Goal: Transaction & Acquisition: Purchase product/service

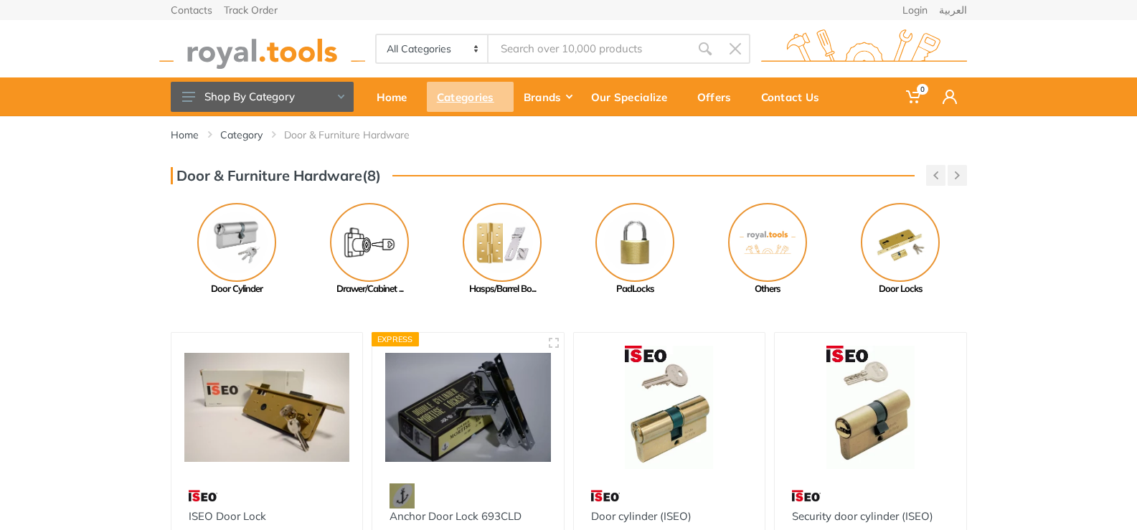
click at [477, 97] on div "Categories" at bounding box center [470, 97] width 87 height 30
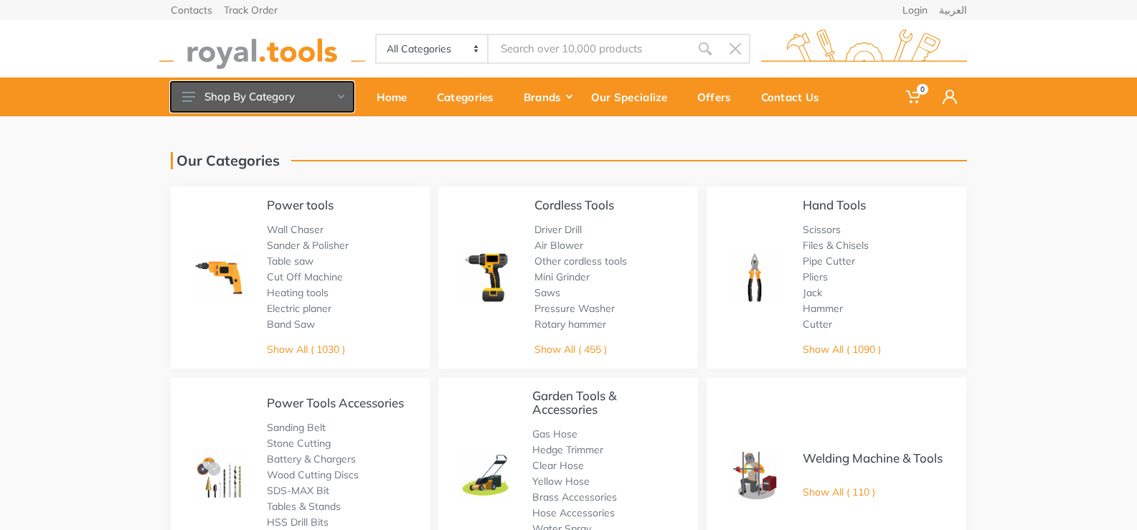
click at [190, 99] on icon at bounding box center [188, 97] width 13 height 10
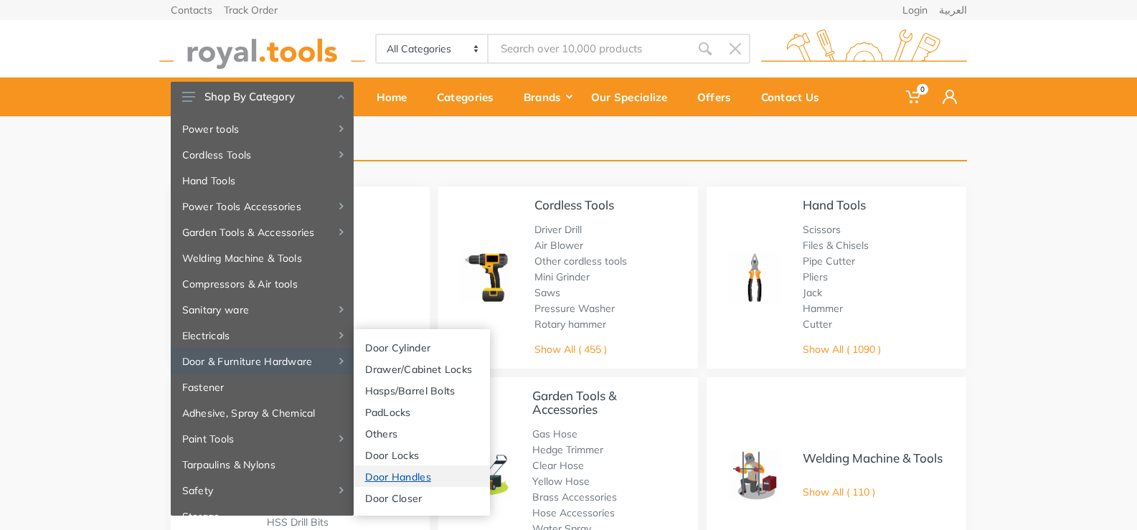
click at [397, 476] on link "Door Handles" at bounding box center [422, 477] width 136 height 22
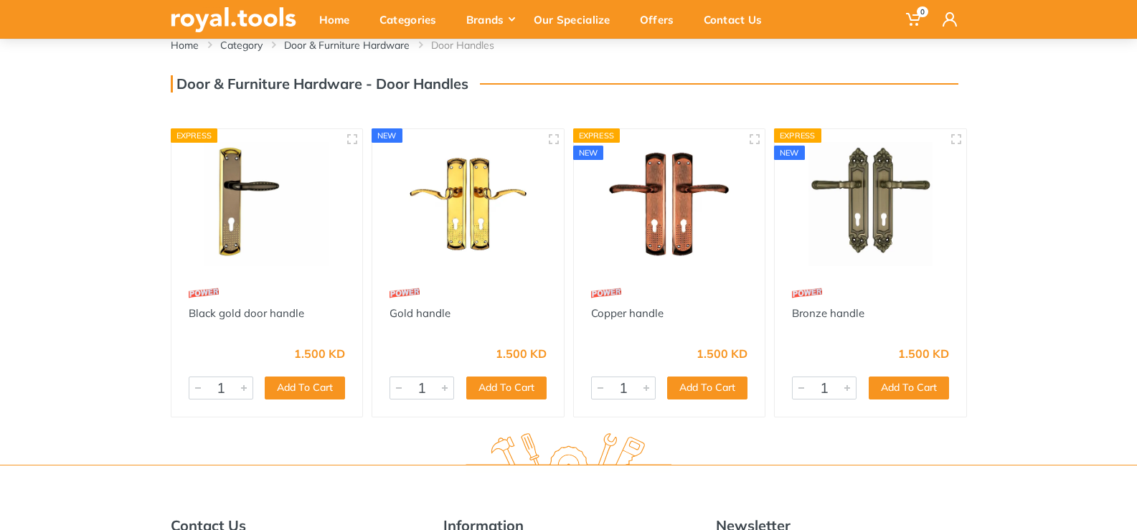
scroll to position [61, 0]
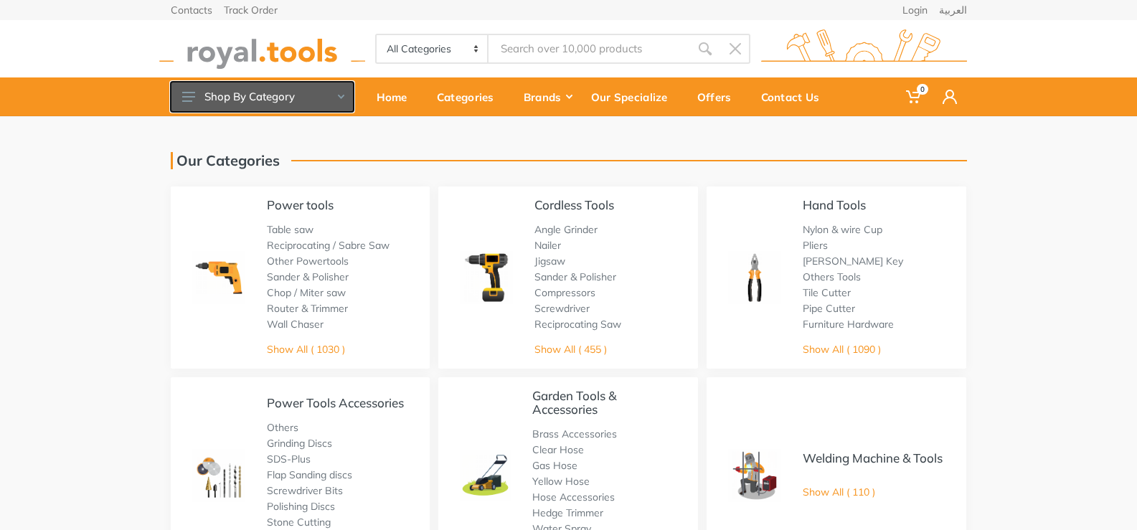
click at [189, 97] on use at bounding box center [188, 97] width 13 height 10
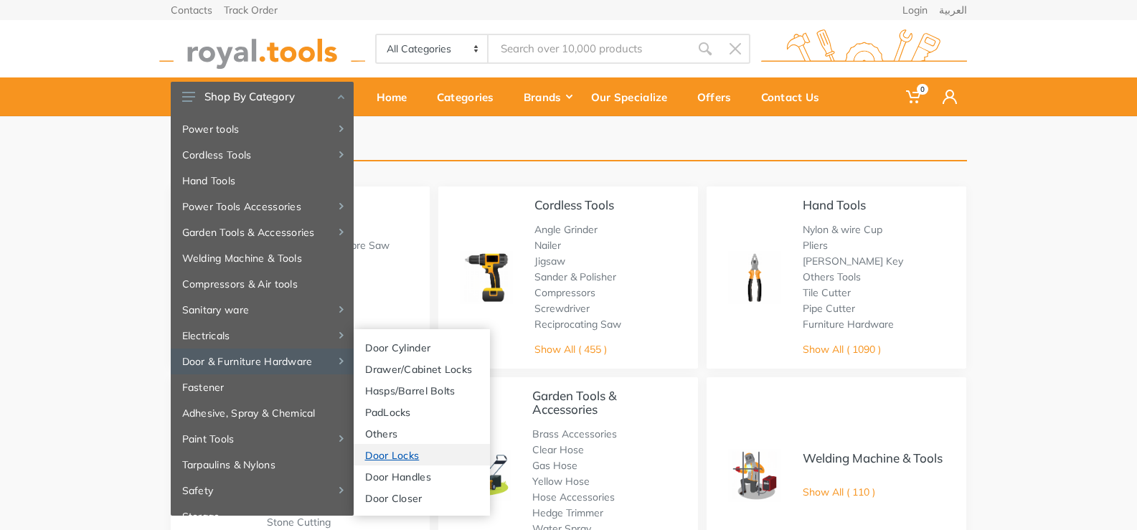
click at [397, 456] on link "Door Locks" at bounding box center [422, 455] width 136 height 22
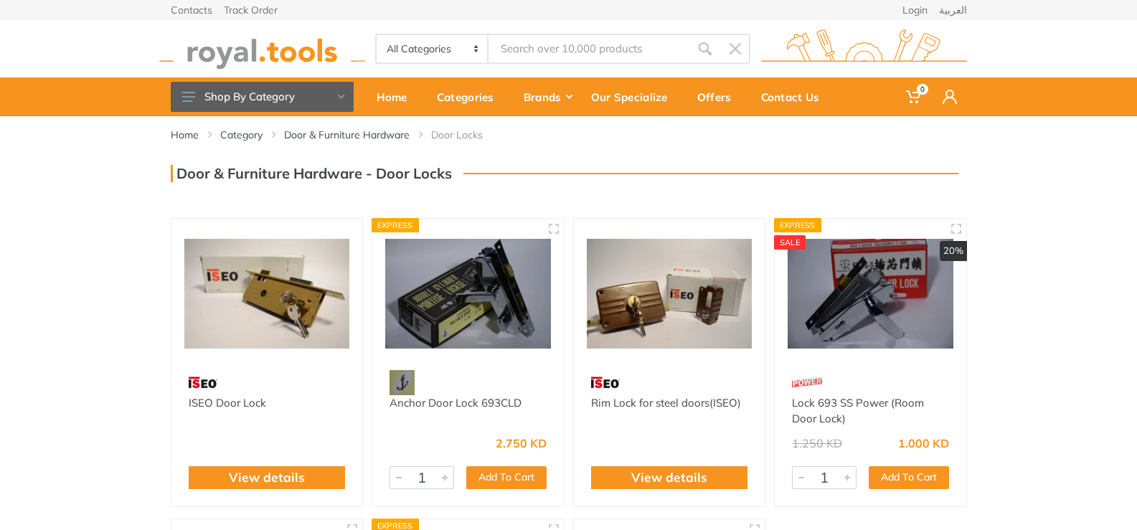
click at [890, 306] on img at bounding box center [871, 294] width 166 height 124
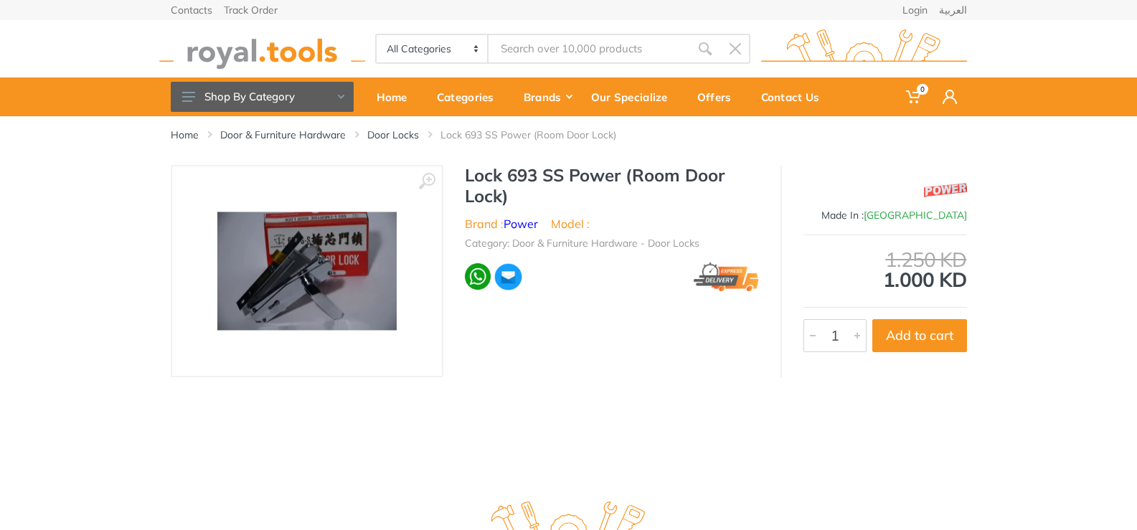
click at [337, 280] on img at bounding box center [306, 271] width 179 height 118
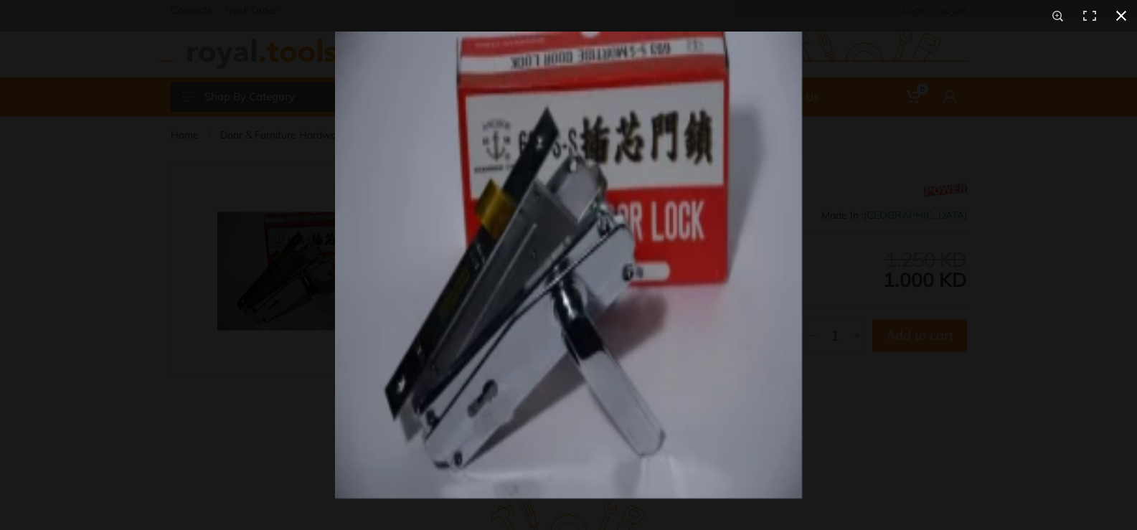
click at [1124, 19] on button at bounding box center [1122, 16] width 32 height 32
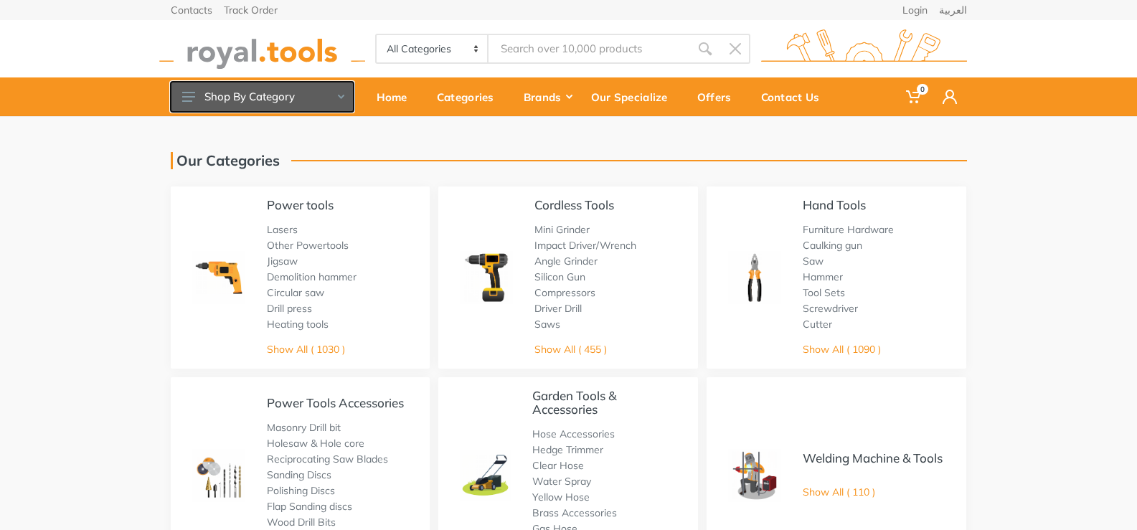
click at [211, 104] on button "Shop By Category" at bounding box center [262, 97] width 183 height 30
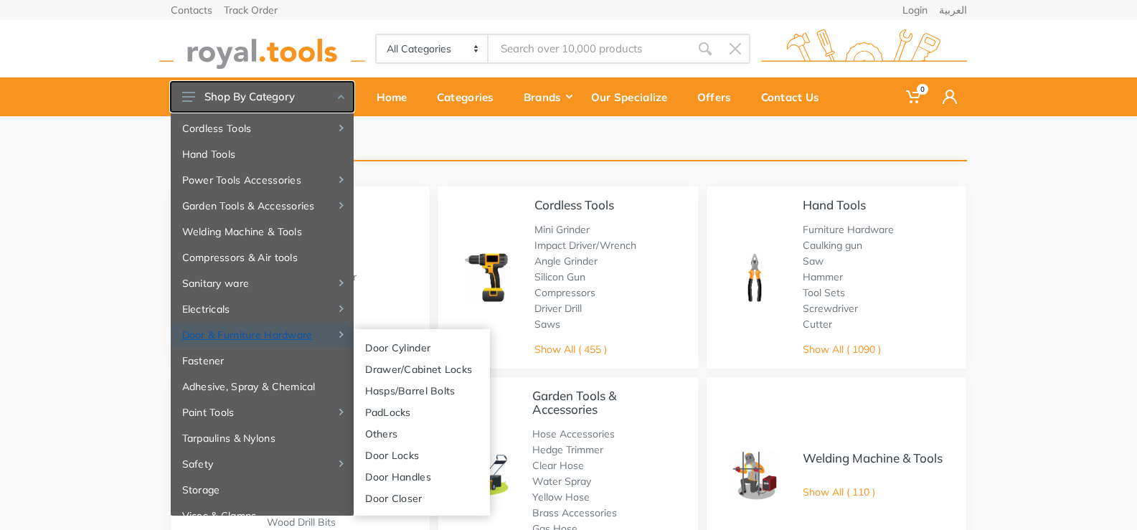
scroll to position [50, 0]
